Goal: Task Accomplishment & Management: Complete application form

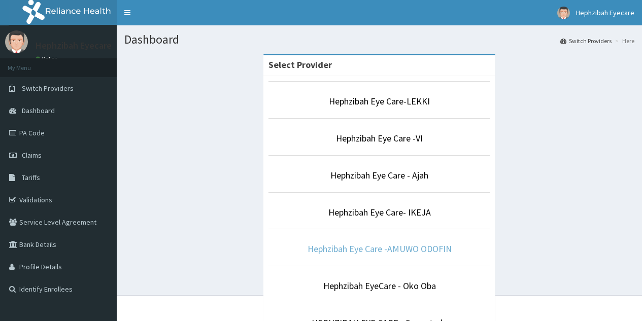
click at [385, 248] on link "Hephzibah Eye Care -AMUWO ODOFIN" at bounding box center [380, 249] width 144 height 12
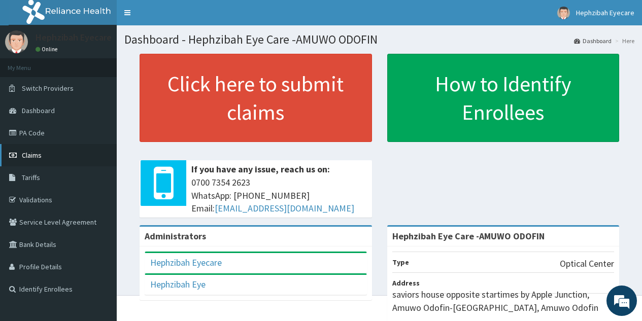
click at [47, 152] on link "Claims" at bounding box center [58, 155] width 117 height 22
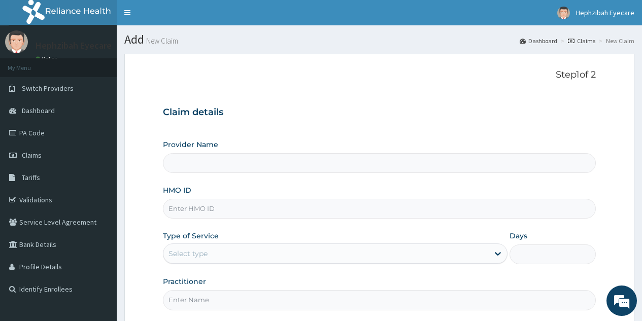
type input "Hephzibah Eye Care -AMUWO ODOFIN"
drag, startPoint x: 0, startPoint y: 0, endPoint x: 456, endPoint y: 53, distance: 458.6
click at [456, 53] on section "Step 1 of 2 Claim details Provider Name Hephzibah Eye Care -AMUWO ODOFIN HMO ID…" at bounding box center [380, 218] width 526 height 345
click at [281, 217] on input "HMO ID" at bounding box center [379, 209] width 433 height 20
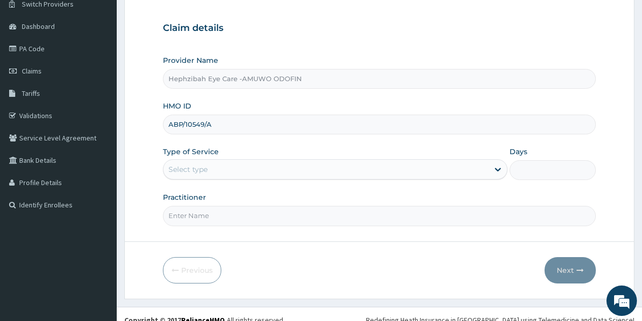
scroll to position [96, 0]
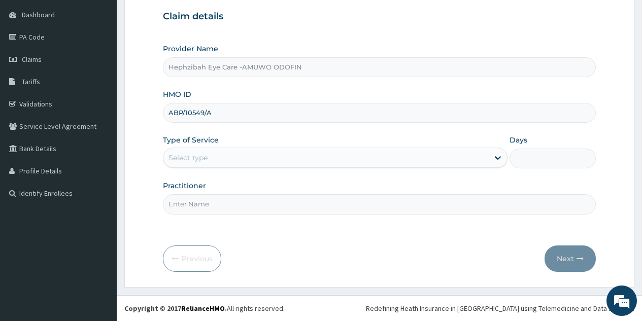
type input "ABP/10549/A"
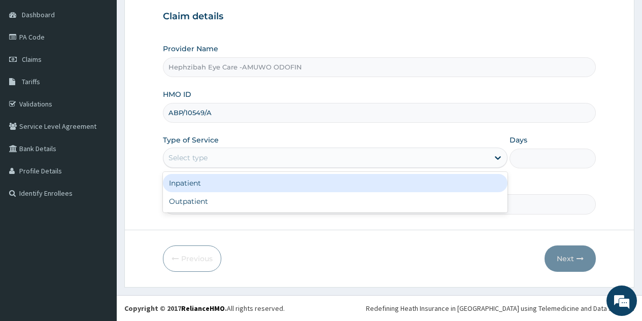
click at [416, 155] on div "Select type" at bounding box center [327, 158] width 326 height 16
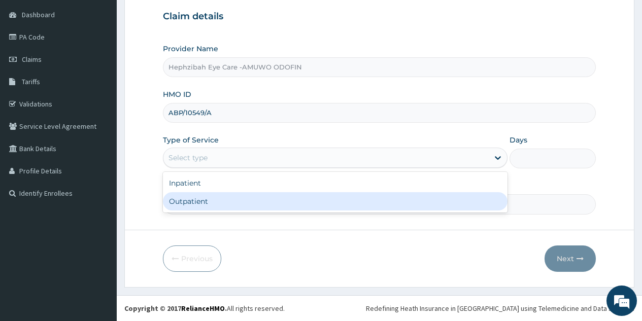
click at [332, 198] on div "Outpatient" at bounding box center [335, 201] width 345 height 18
type input "1"
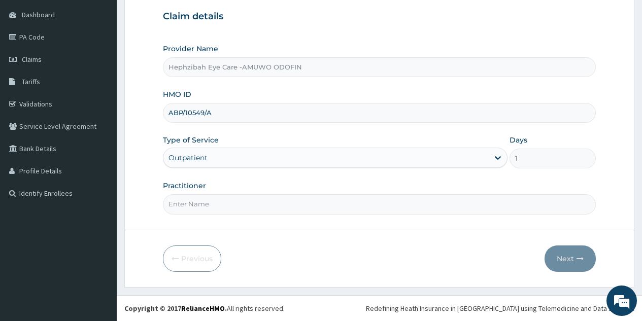
click at [346, 201] on input "Practitioner" at bounding box center [379, 204] width 433 height 20
type input "DR. MOSES"
click at [573, 256] on button "Next" at bounding box center [570, 259] width 51 height 26
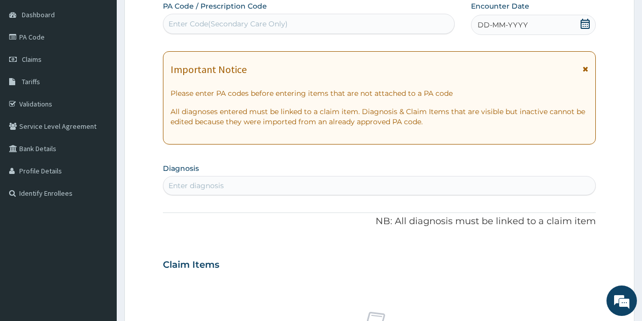
click at [337, 19] on div "Enter Code(Secondary Care Only)" at bounding box center [309, 24] width 290 height 16
type input "P"
paste input "PA/10B242"
type input "PA/10B242"
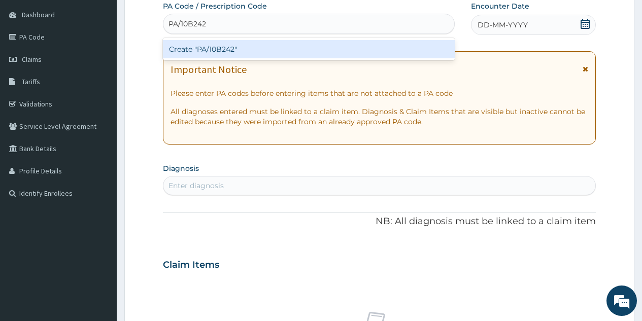
click at [268, 49] on div "Create "PA/10B242"" at bounding box center [308, 49] width 291 height 18
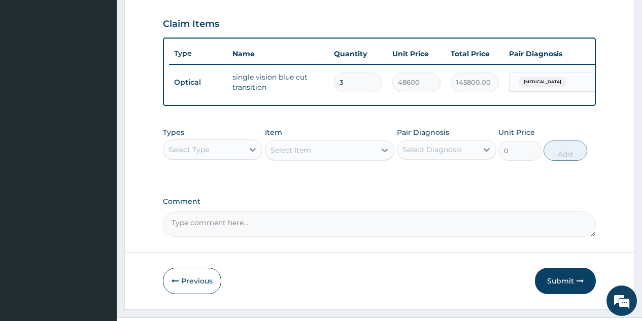
scroll to position [346, 0]
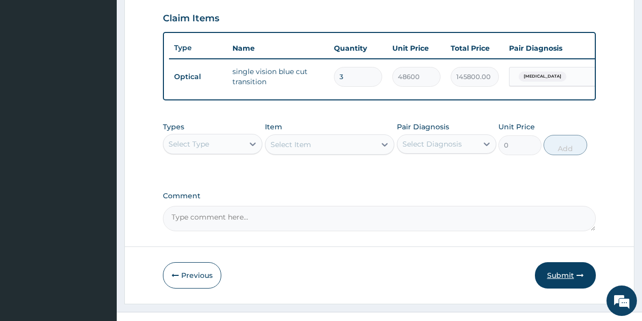
click at [558, 281] on button "Submit" at bounding box center [565, 276] width 61 height 26
